Goal: Find specific page/section: Find specific page/section

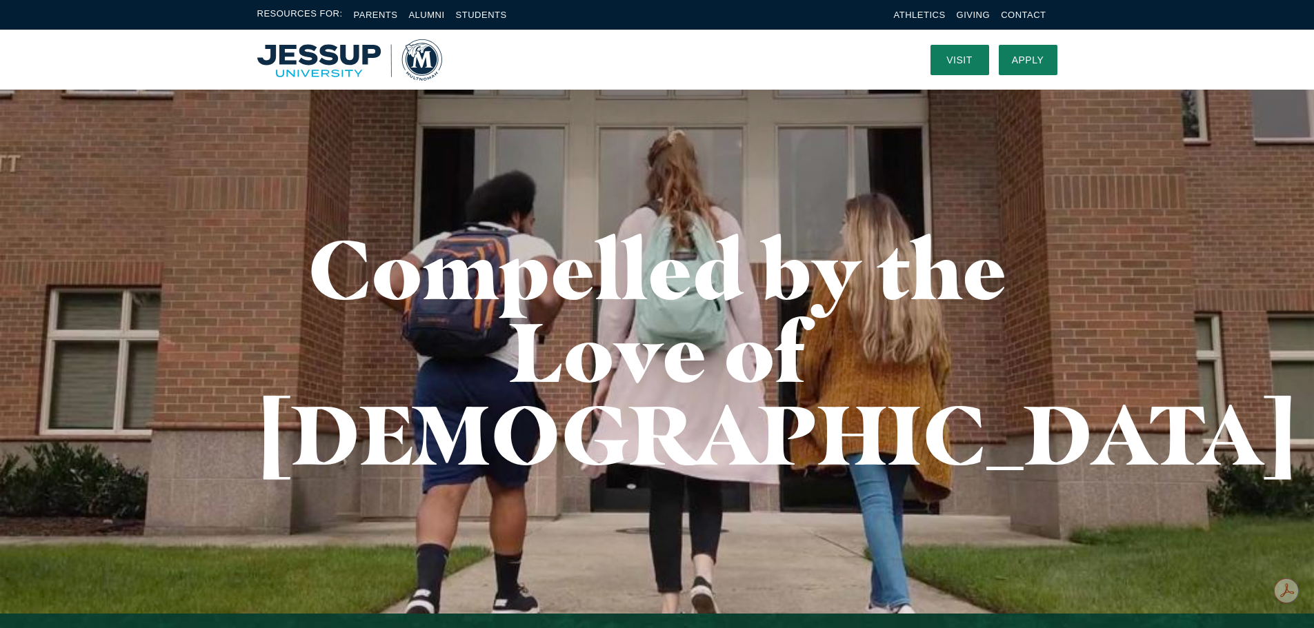
click at [421, 9] on li "Alumni" at bounding box center [426, 15] width 36 height 16
click at [421, 12] on link "Alumni" at bounding box center [426, 15] width 36 height 10
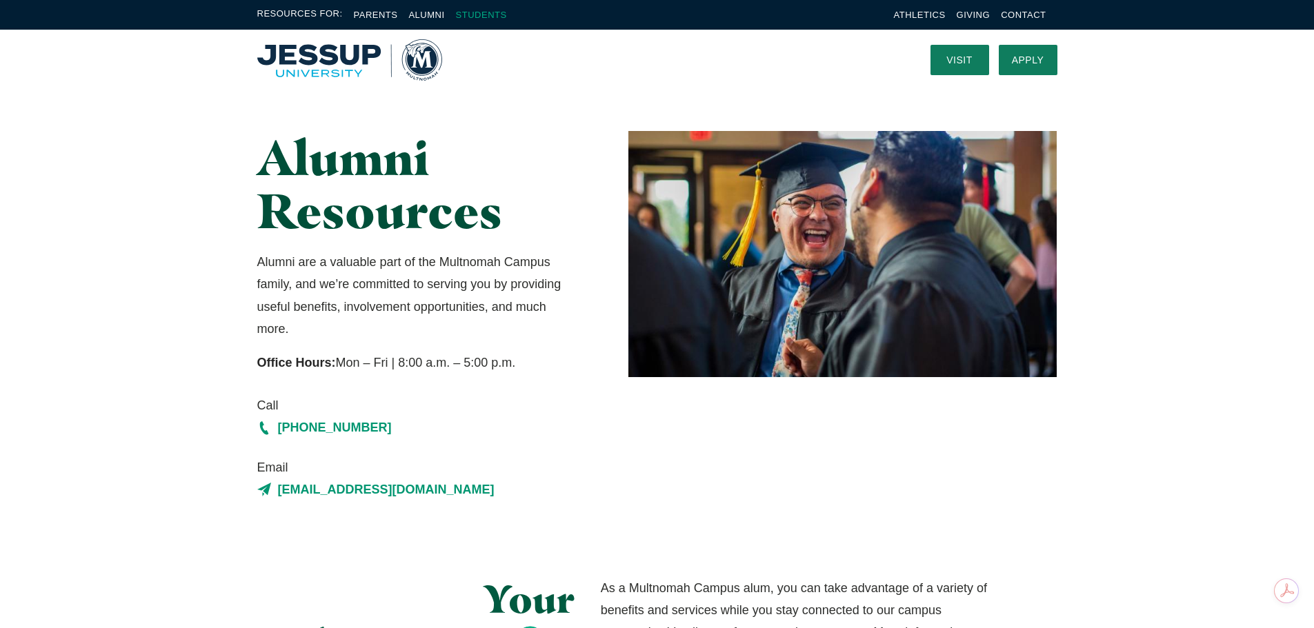
click at [467, 12] on link "Students" at bounding box center [481, 15] width 51 height 10
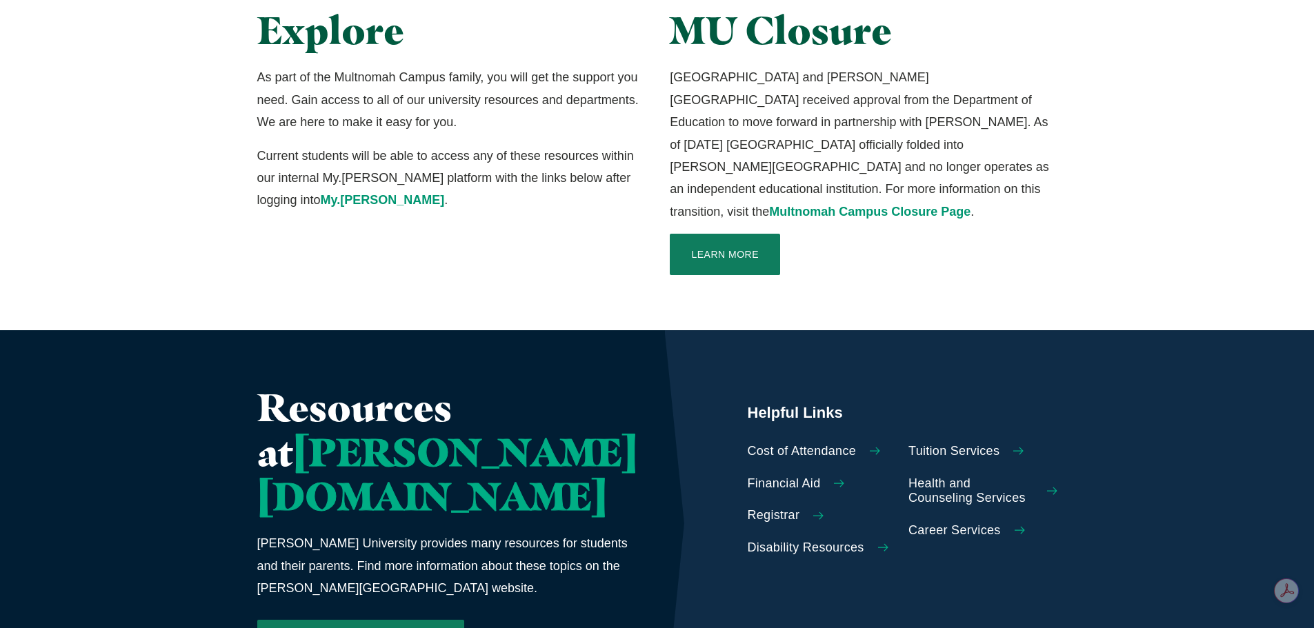
scroll to position [414, 0]
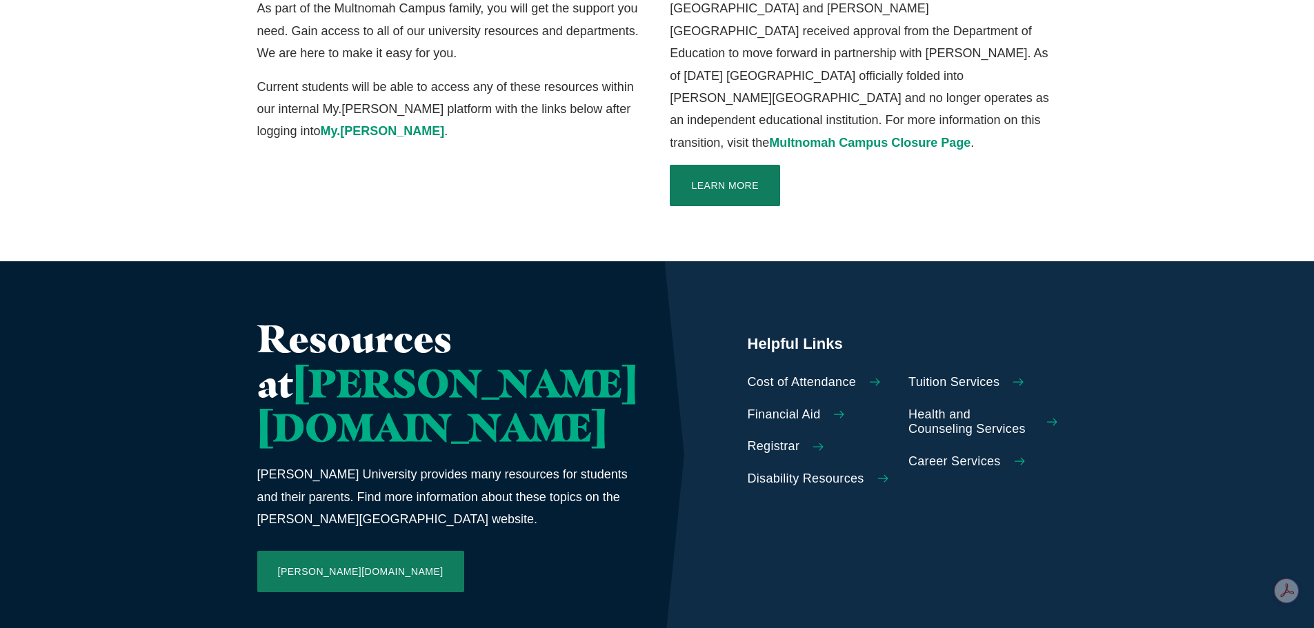
click at [748, 439] on span "Registrar" at bounding box center [774, 446] width 52 height 15
